Goal: Task Accomplishment & Management: Use online tool/utility

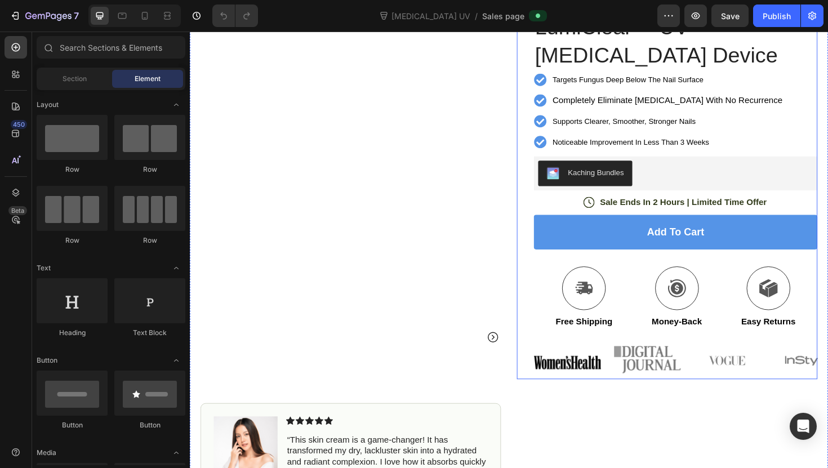
scroll to position [83, 0]
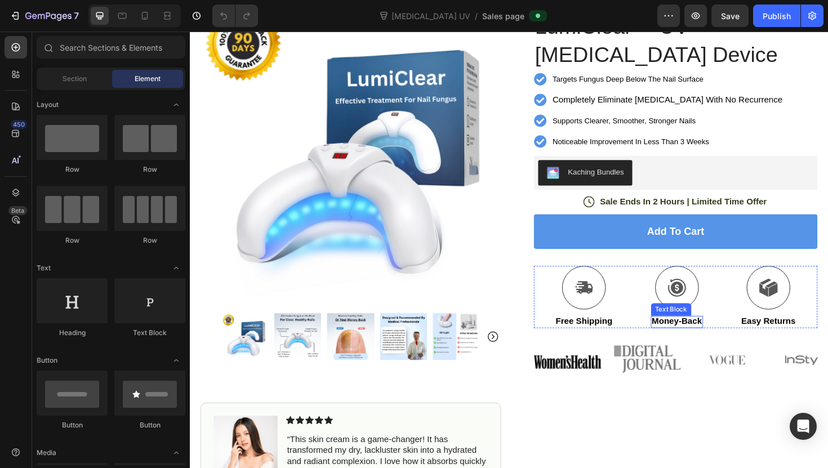
click at [714, 337] on p "Money-Back" at bounding box center [705, 339] width 53 height 12
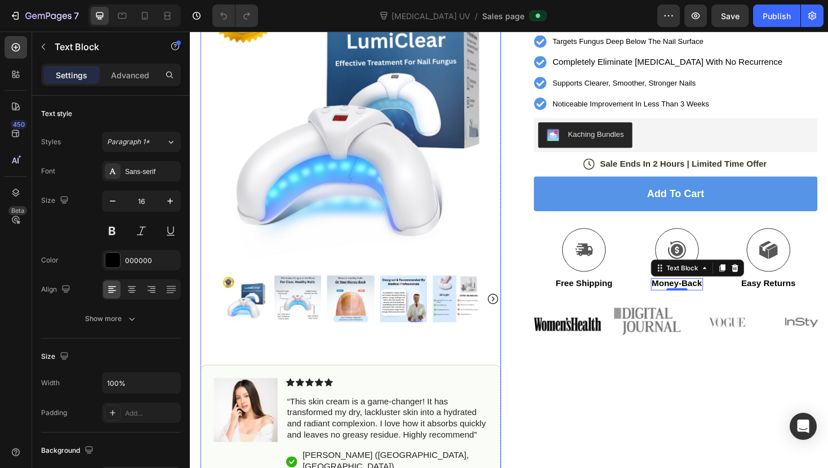
scroll to position [0, 0]
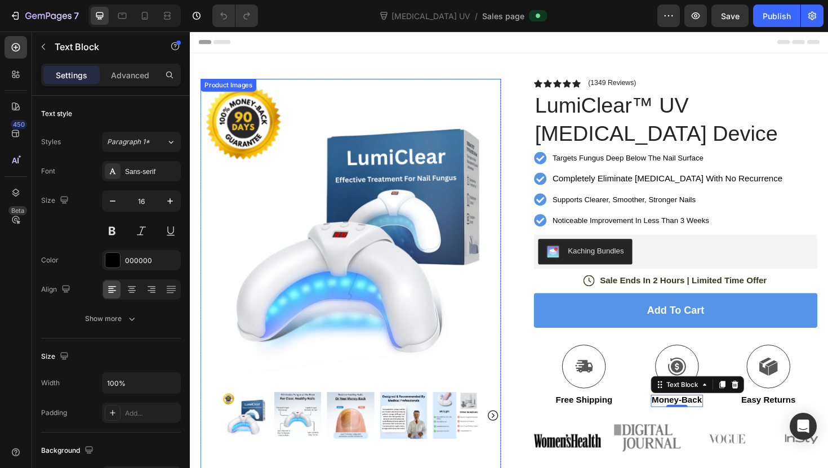
click at [356, 196] on img at bounding box center [360, 241] width 318 height 318
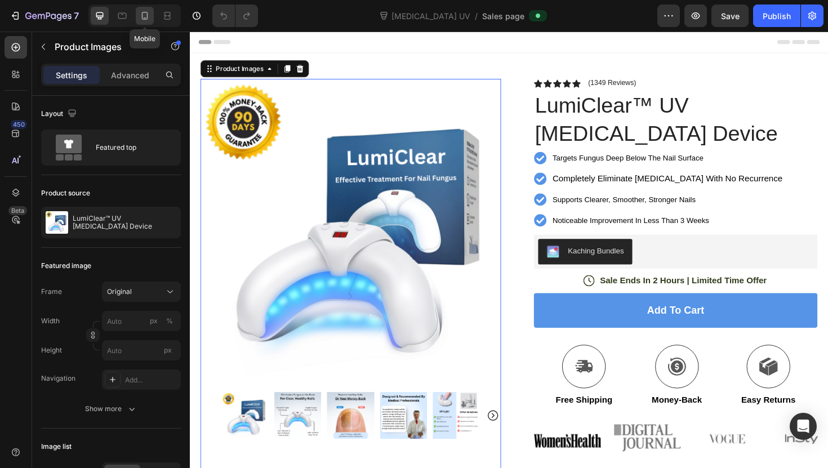
click at [148, 20] on icon at bounding box center [144, 15] width 11 height 11
type input "60"
type input "8"
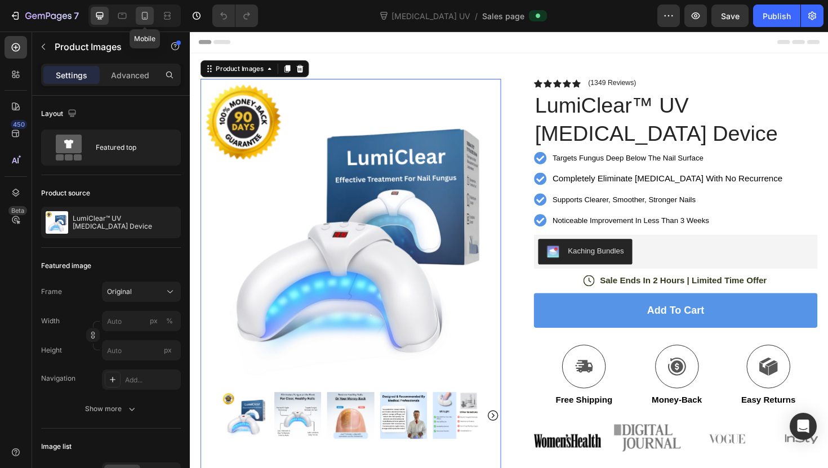
type input "8"
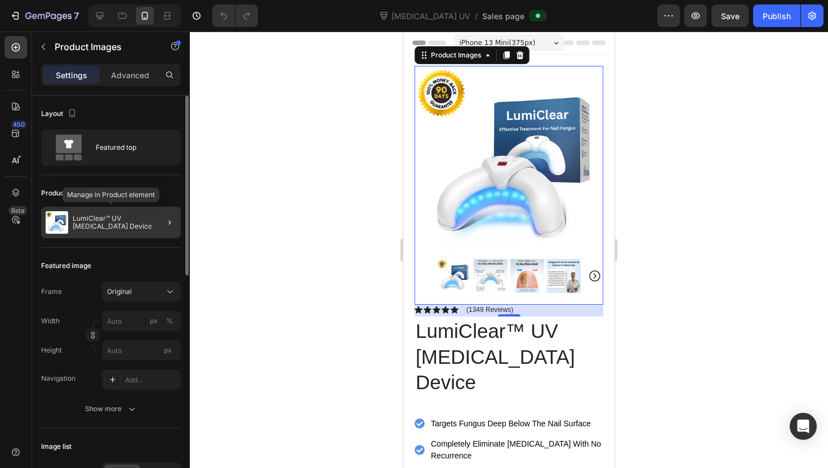
click at [145, 220] on p "LumiClear™ UV [MEDICAL_DATA] Device" at bounding box center [125, 223] width 104 height 16
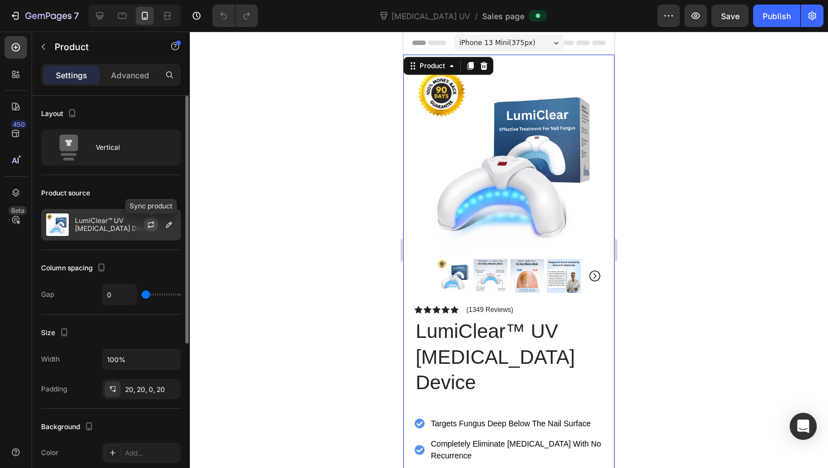
click at [145, 220] on button "button" at bounding box center [151, 225] width 14 height 14
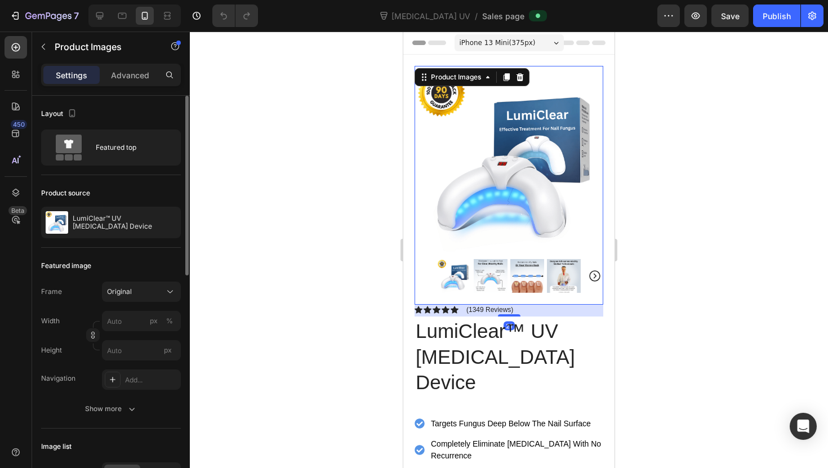
click at [592, 276] on icon "Carousel Next Arrow" at bounding box center [595, 276] width 14 height 14
click at [595, 275] on icon "Carousel Next Arrow" at bounding box center [594, 275] width 11 height 11
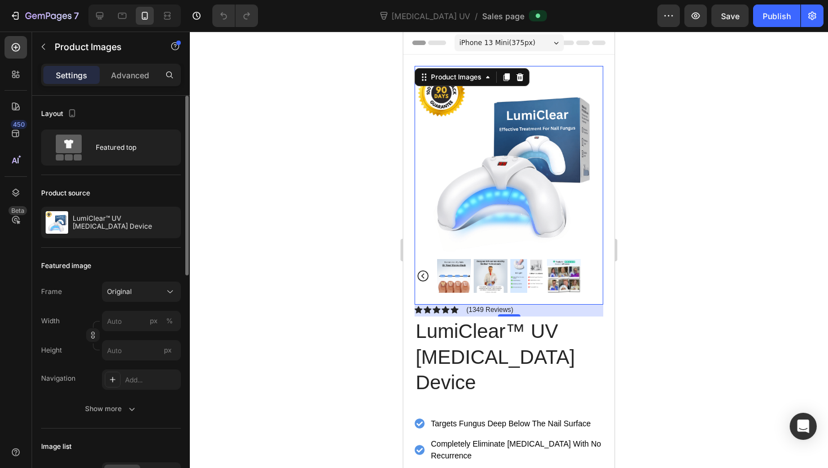
click at [421, 274] on icon "Carousel Back Arrow" at bounding box center [423, 276] width 14 height 14
click at [422, 274] on icon "Carousel Back Arrow" at bounding box center [423, 276] width 14 height 14
click at [497, 274] on img at bounding box center [490, 276] width 34 height 34
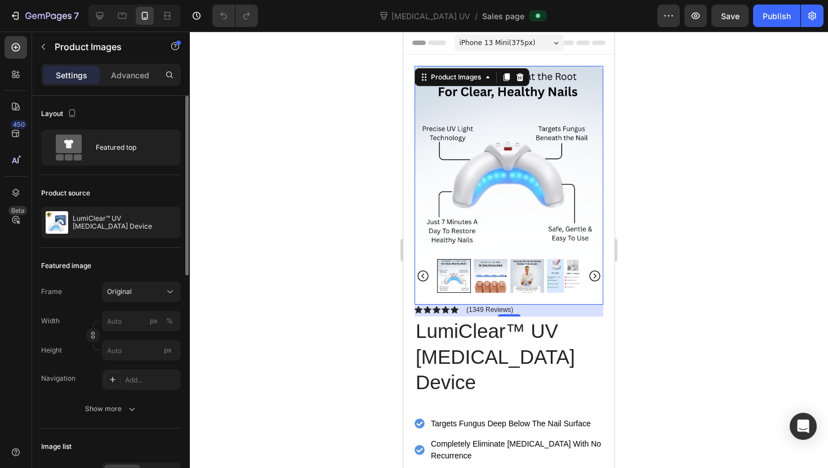
click at [495, 279] on img at bounding box center [490, 276] width 34 height 34
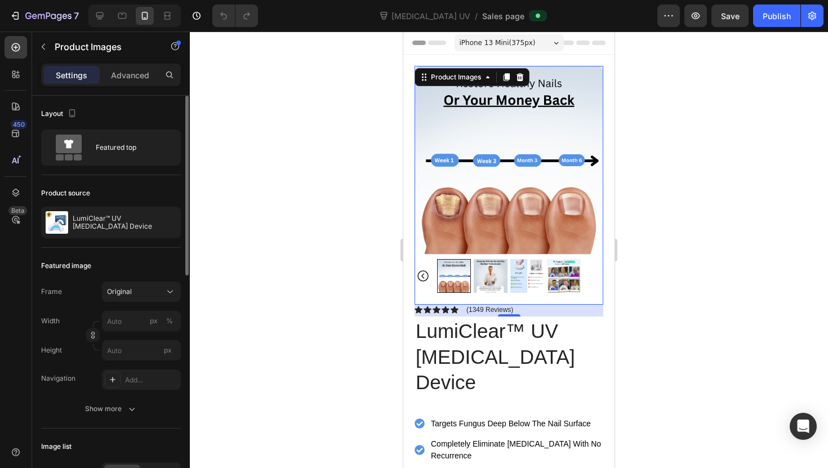
click at [495, 279] on img at bounding box center [490, 276] width 34 height 34
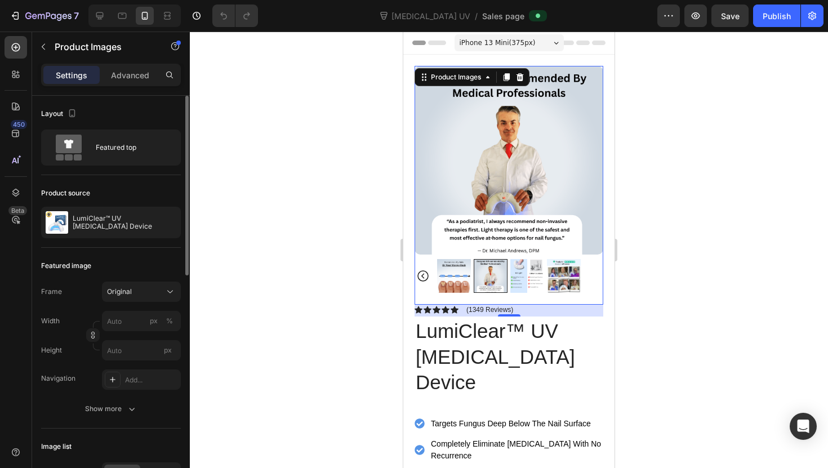
click at [521, 275] on img at bounding box center [527, 276] width 34 height 34
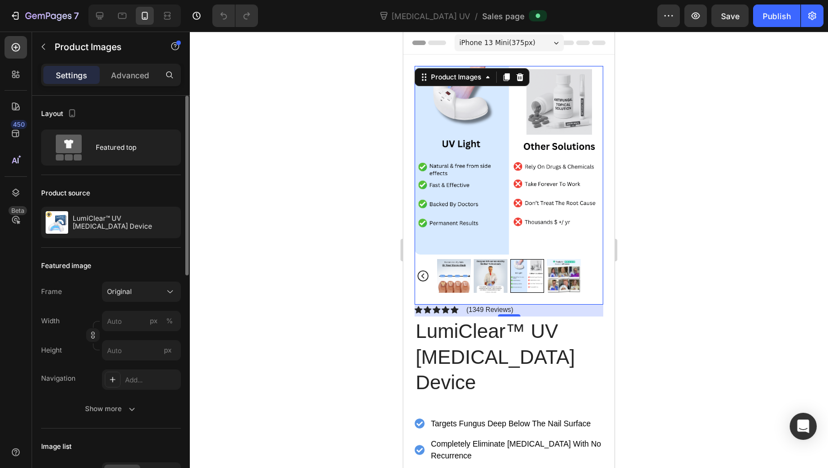
click at [493, 279] on img at bounding box center [490, 276] width 34 height 34
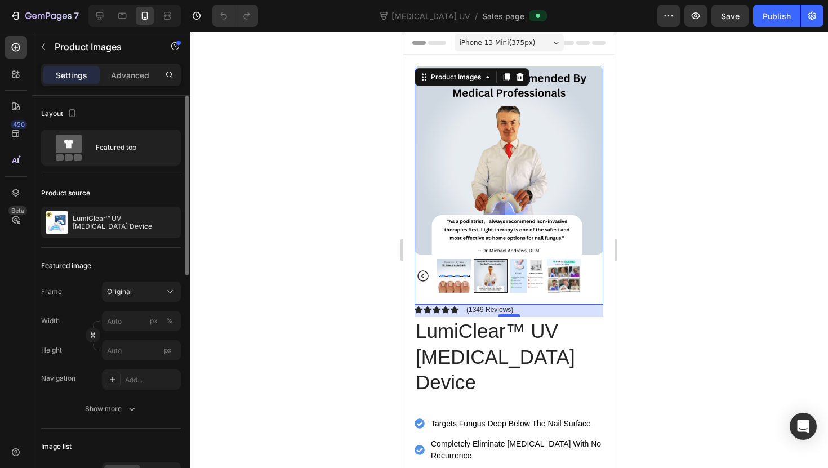
click at [511, 285] on img at bounding box center [527, 276] width 34 height 34
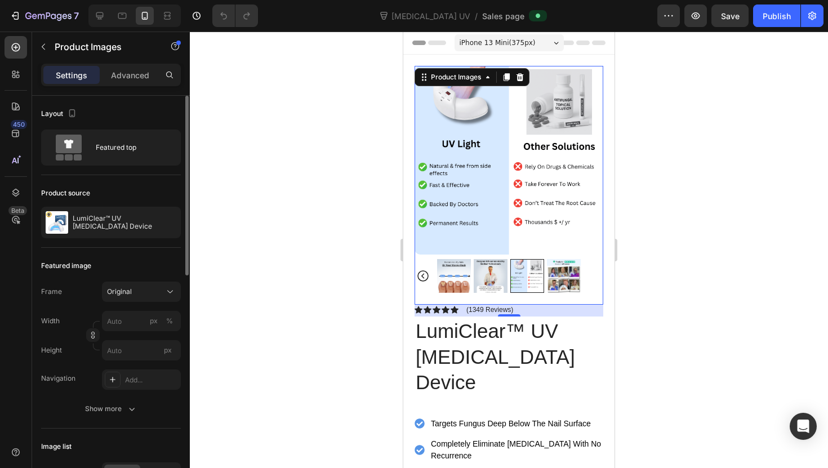
click at [477, 278] on img at bounding box center [490, 276] width 34 height 34
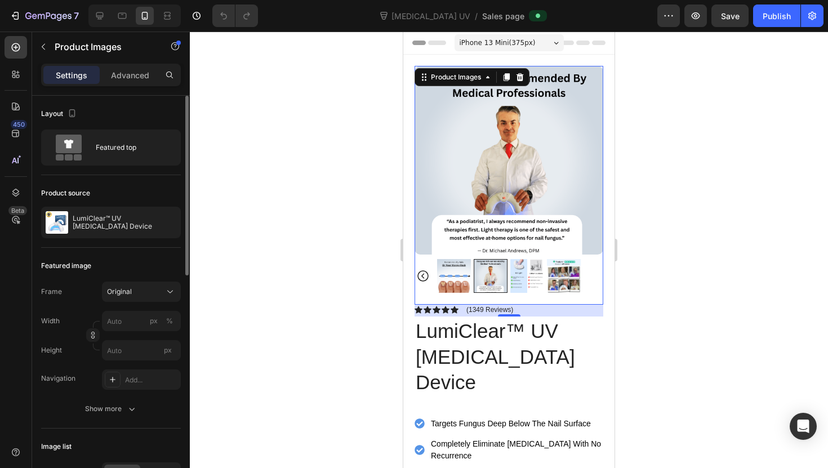
click at [553, 282] on img at bounding box center [564, 276] width 34 height 34
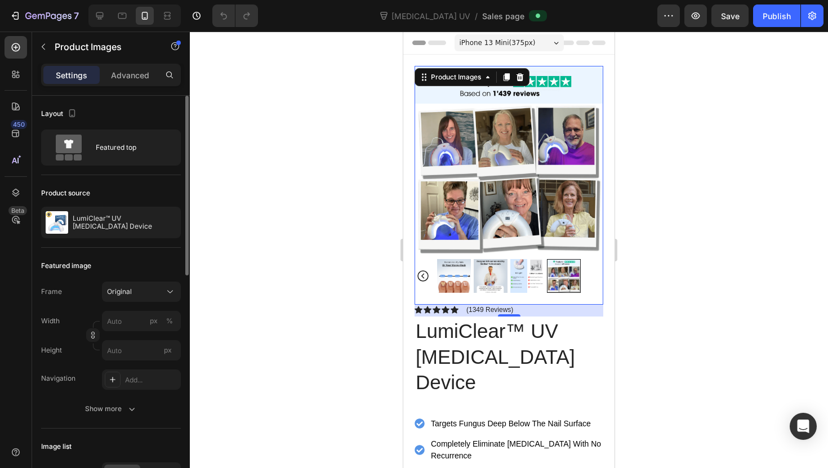
click at [425, 275] on icon "Carousel Back Arrow" at bounding box center [423, 276] width 14 height 14
click at [425, 275] on div at bounding box center [508, 276] width 189 height 34
click at [445, 273] on img at bounding box center [454, 276] width 34 height 34
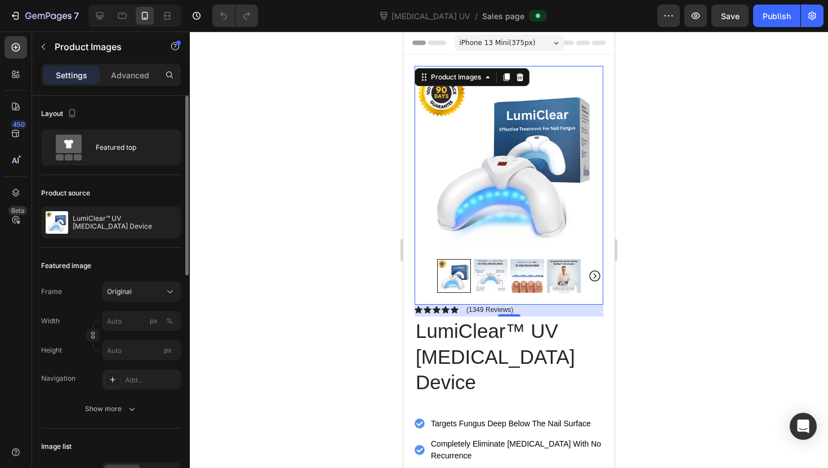
click at [349, 271] on div at bounding box center [509, 250] width 638 height 436
